Goal: Task Accomplishment & Management: Use online tool/utility

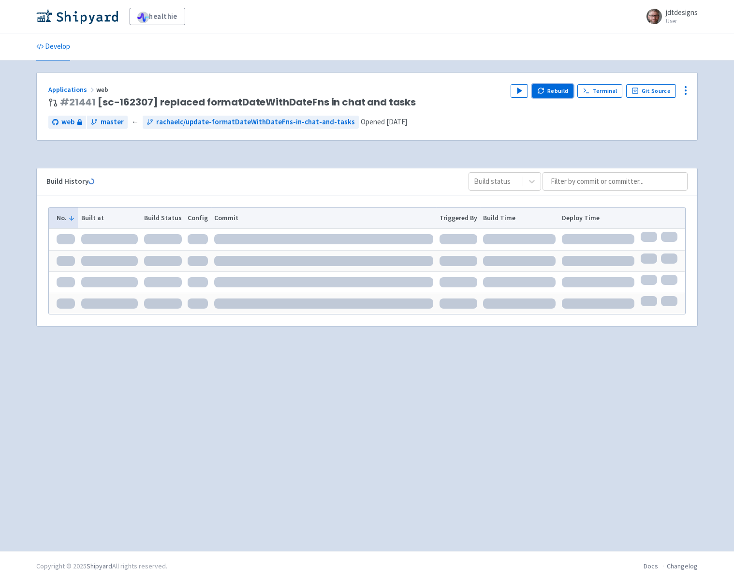
click at [559, 92] on button "Rebuild" at bounding box center [553, 91] width 42 height 14
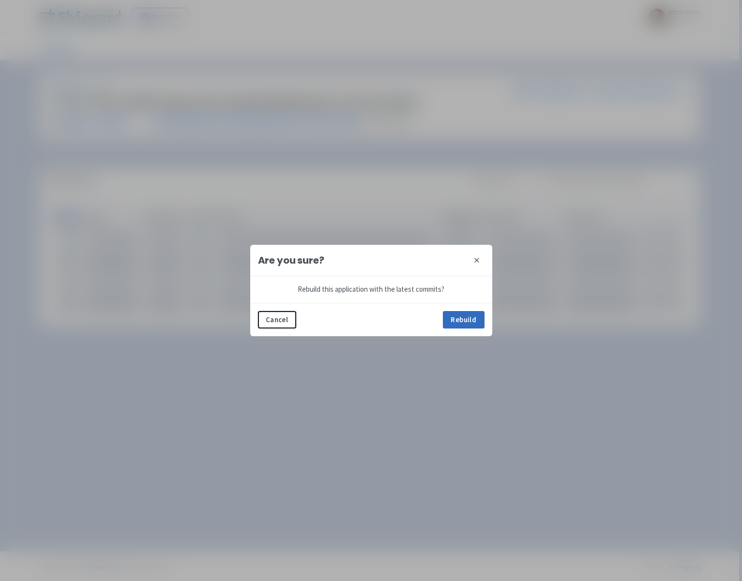
click at [453, 316] on button "Rebuild" at bounding box center [464, 319] width 42 height 17
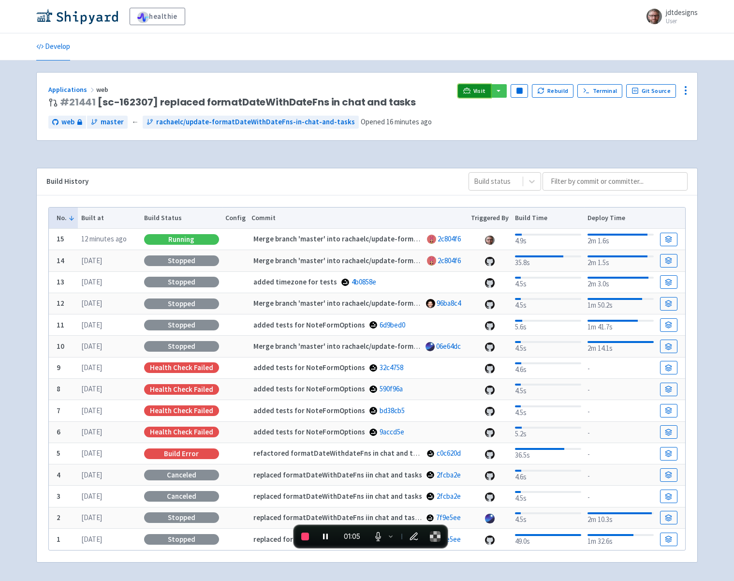
click at [486, 89] on span "Visit" at bounding box center [480, 91] width 13 height 8
